Goal: Navigation & Orientation: Find specific page/section

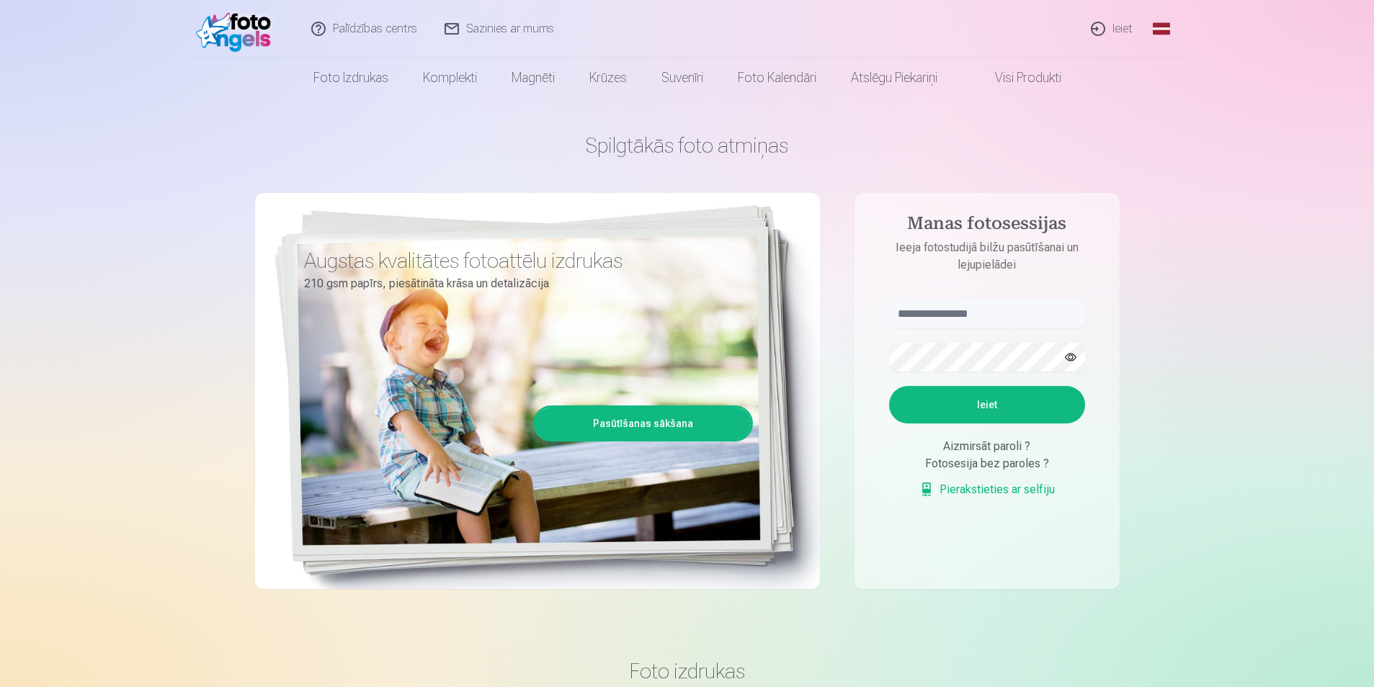
click at [1154, 27] on link "Global" at bounding box center [1161, 29] width 29 height 58
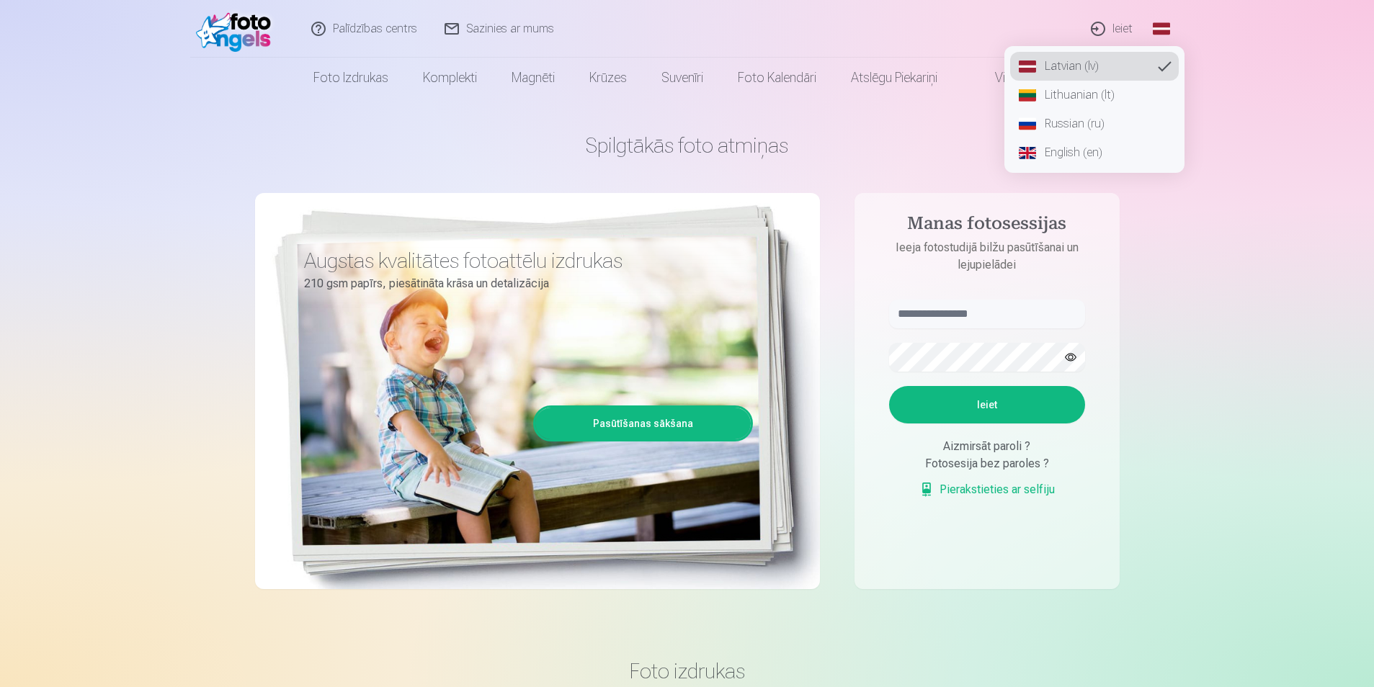
click at [1068, 92] on link "Lithuanian (lt)" at bounding box center [1094, 95] width 169 height 29
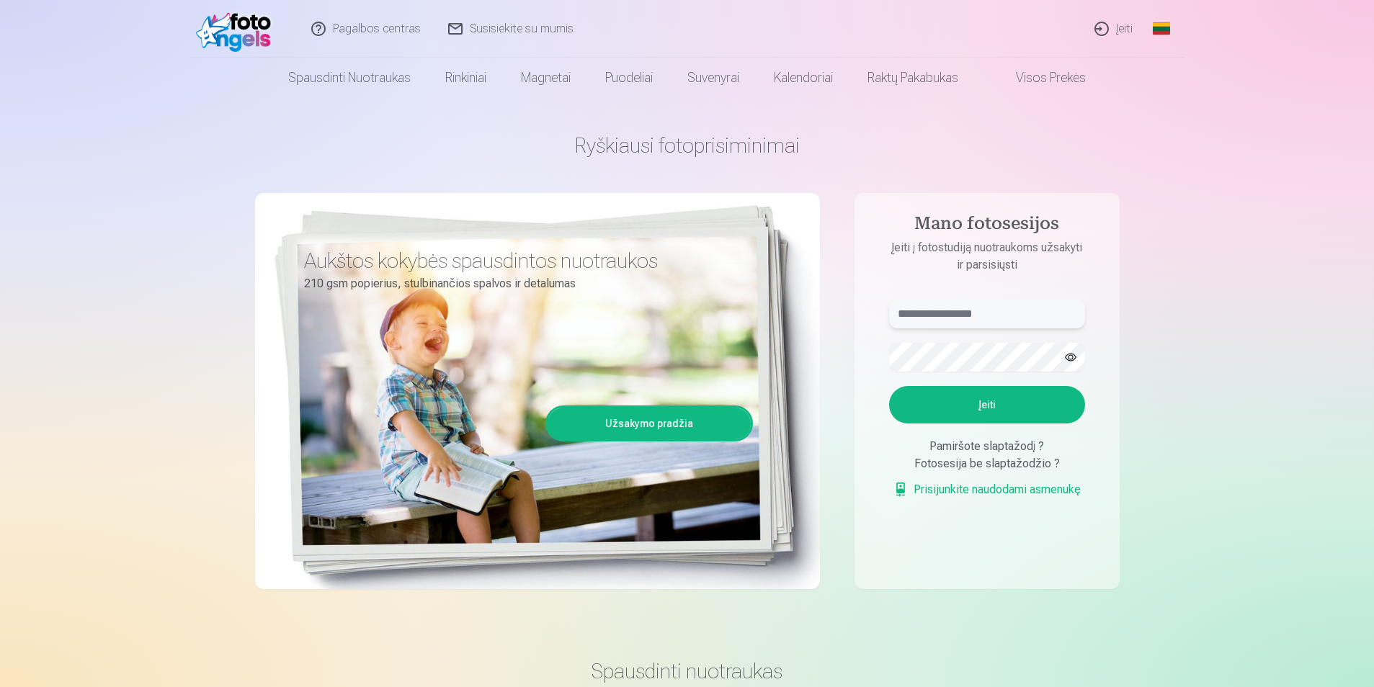
click at [1029, 323] on input "text" at bounding box center [987, 314] width 196 height 29
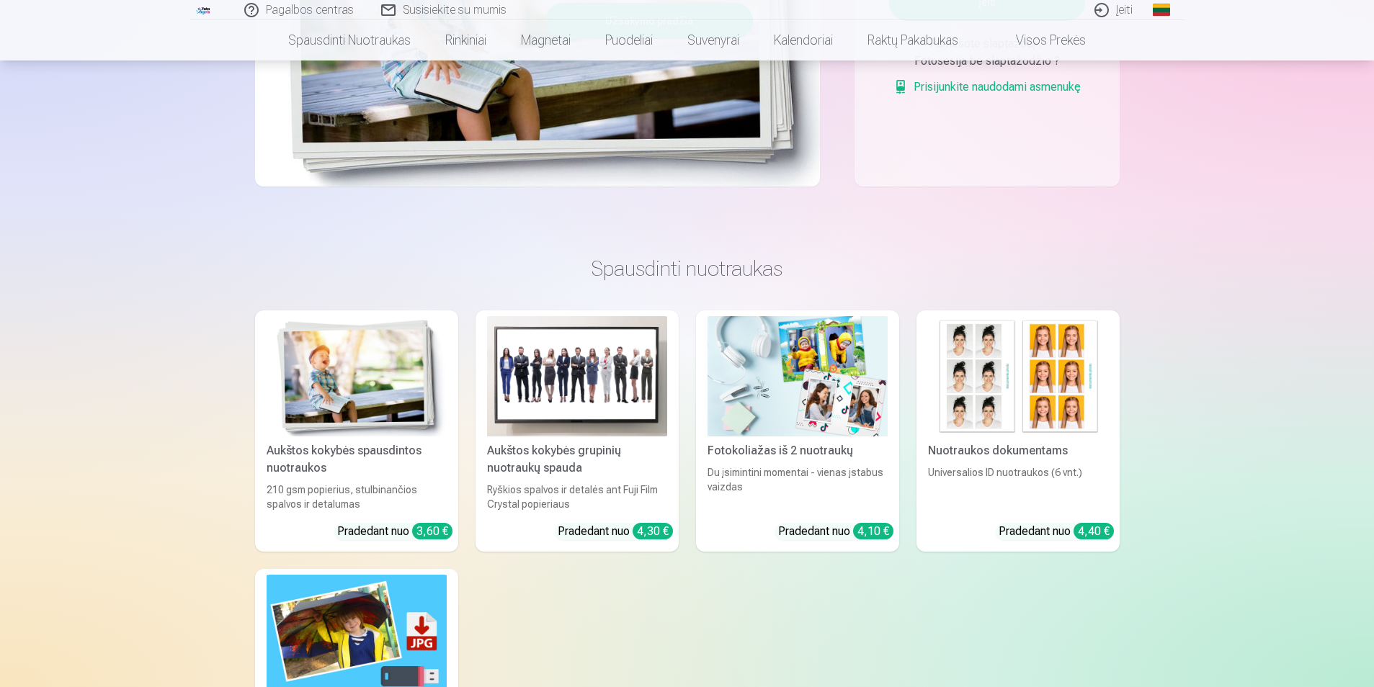
scroll to position [360, 0]
